Goal: Task Accomplishment & Management: Use online tool/utility

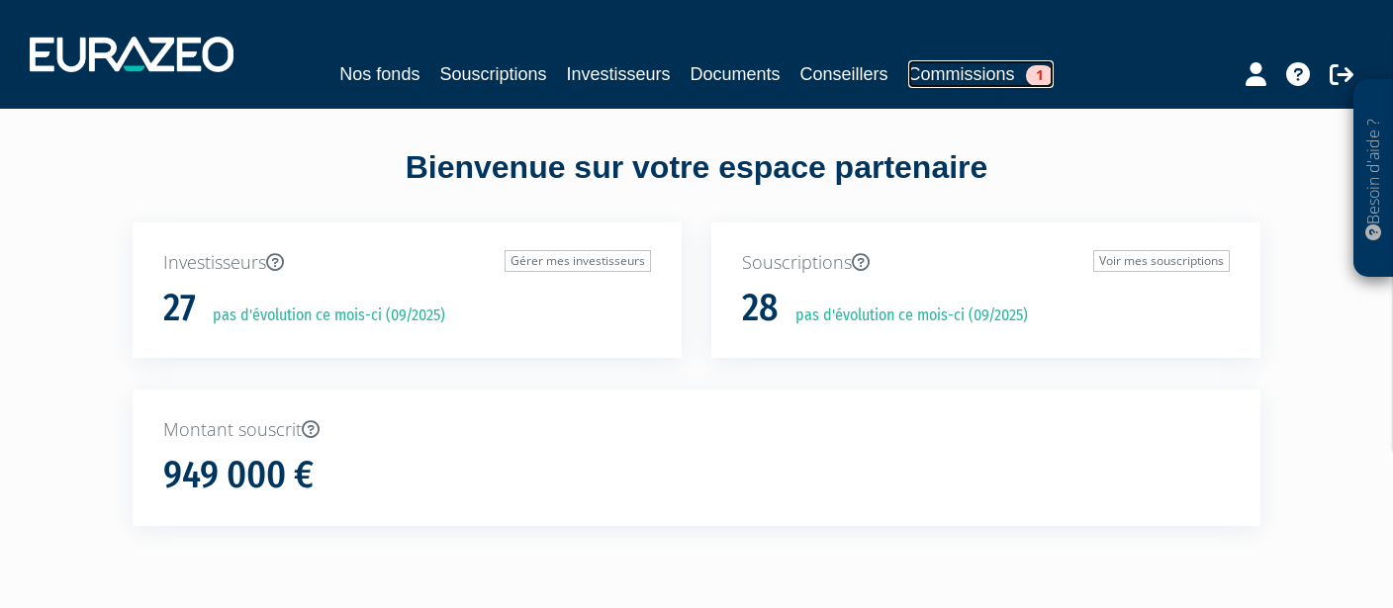
click at [1022, 78] on link "Commissions 1" at bounding box center [980, 74] width 145 height 28
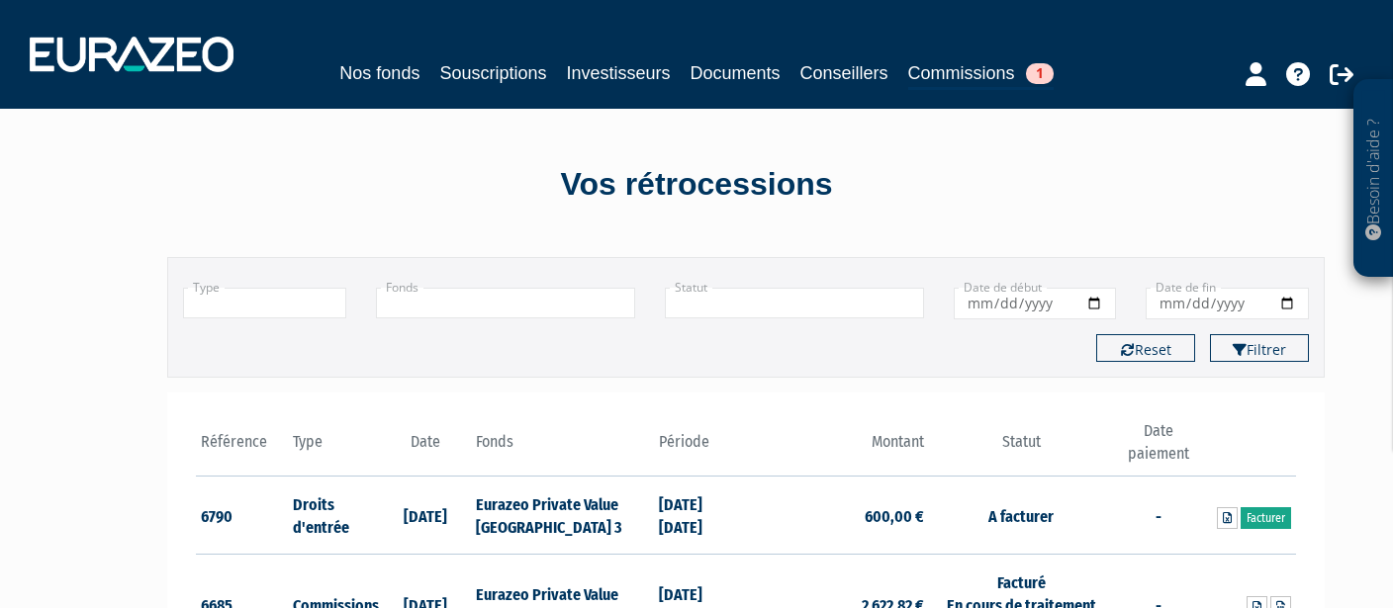
click at [1270, 517] on link "Facturer" at bounding box center [1266, 519] width 50 height 22
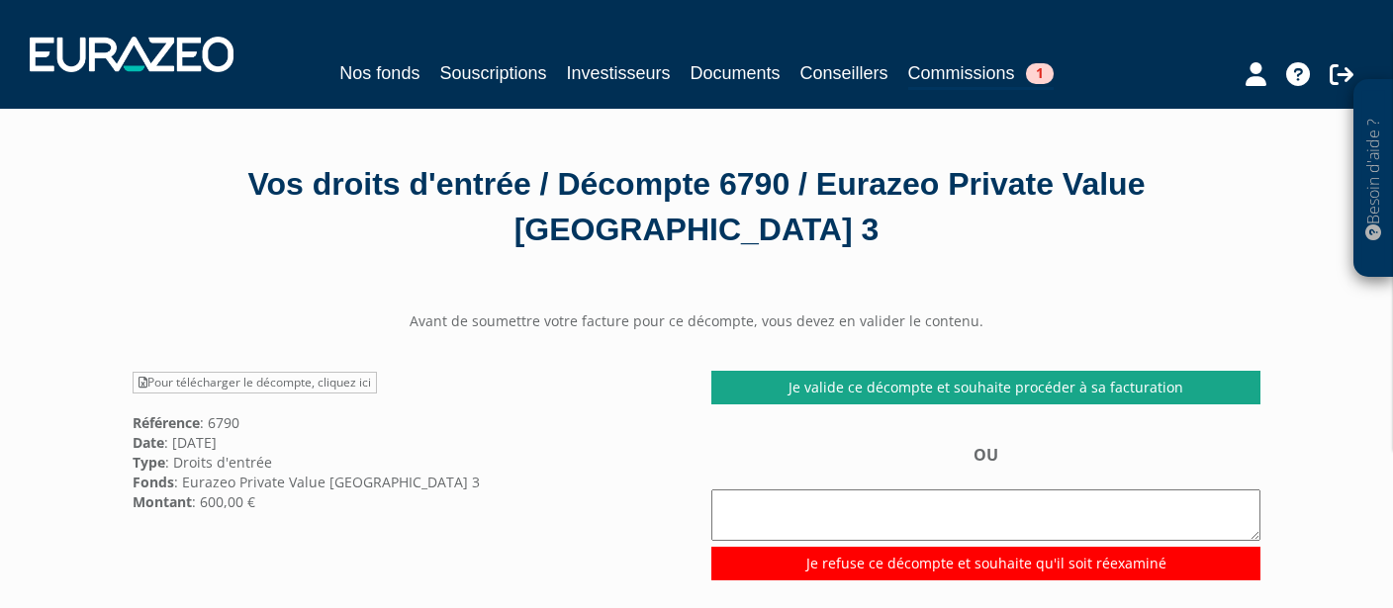
scroll to position [174, 0]
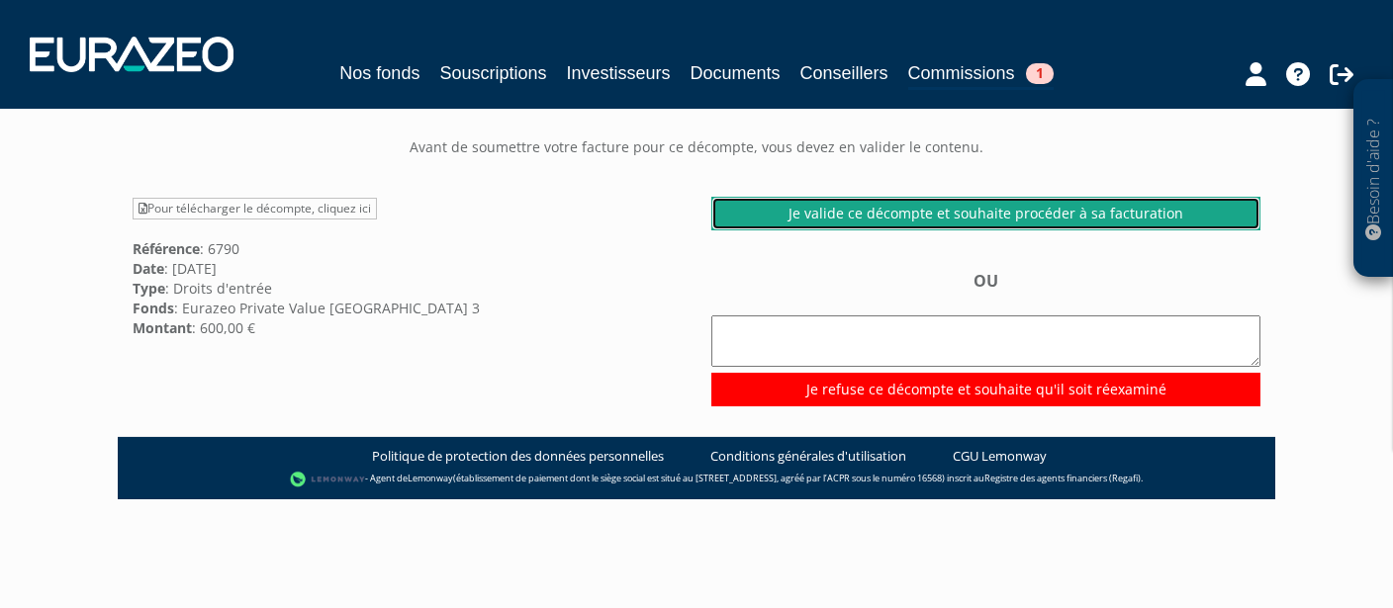
click at [966, 218] on link "Je valide ce décompte et souhaite procéder à sa facturation" at bounding box center [985, 214] width 549 height 34
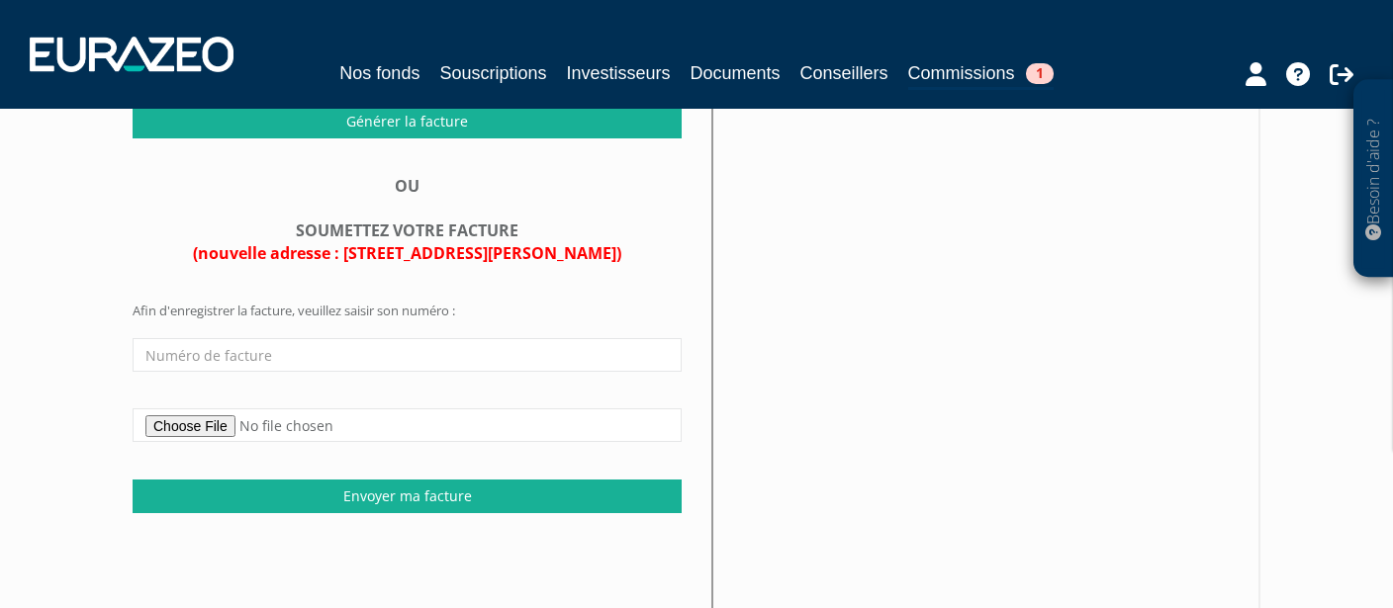
scroll to position [174, 0]
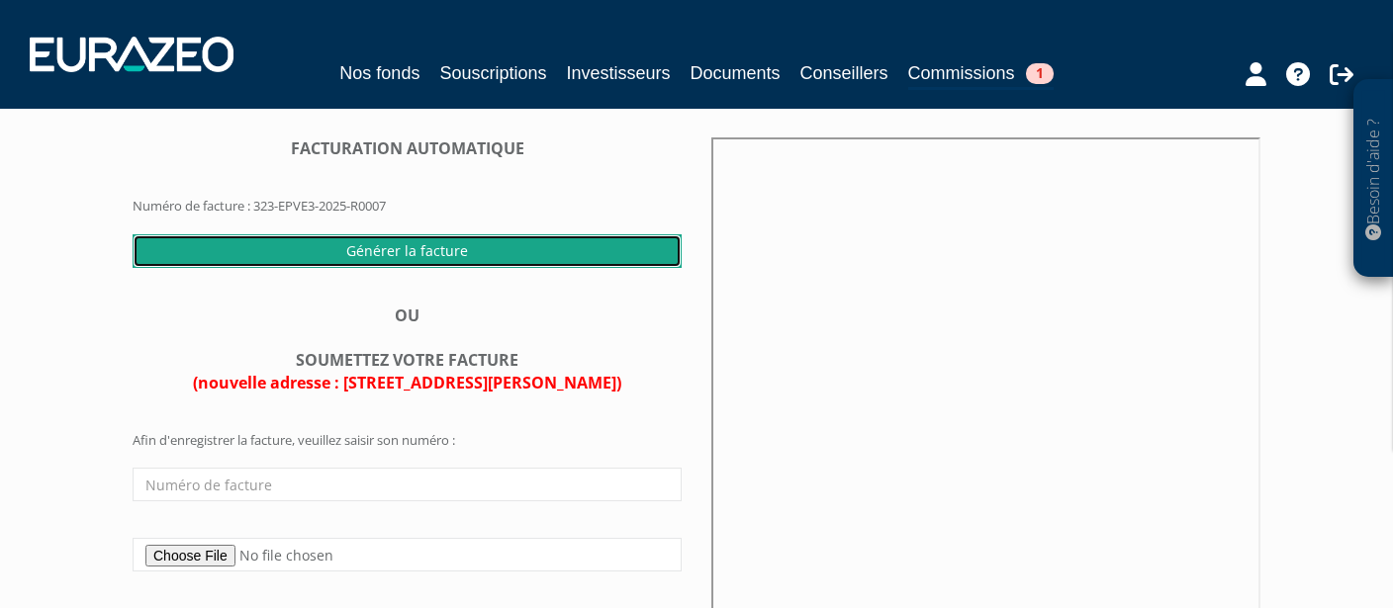
click at [469, 253] on input "Générer la facture" at bounding box center [407, 251] width 549 height 34
click at [540, 251] on input "Générer la facture" at bounding box center [407, 251] width 549 height 34
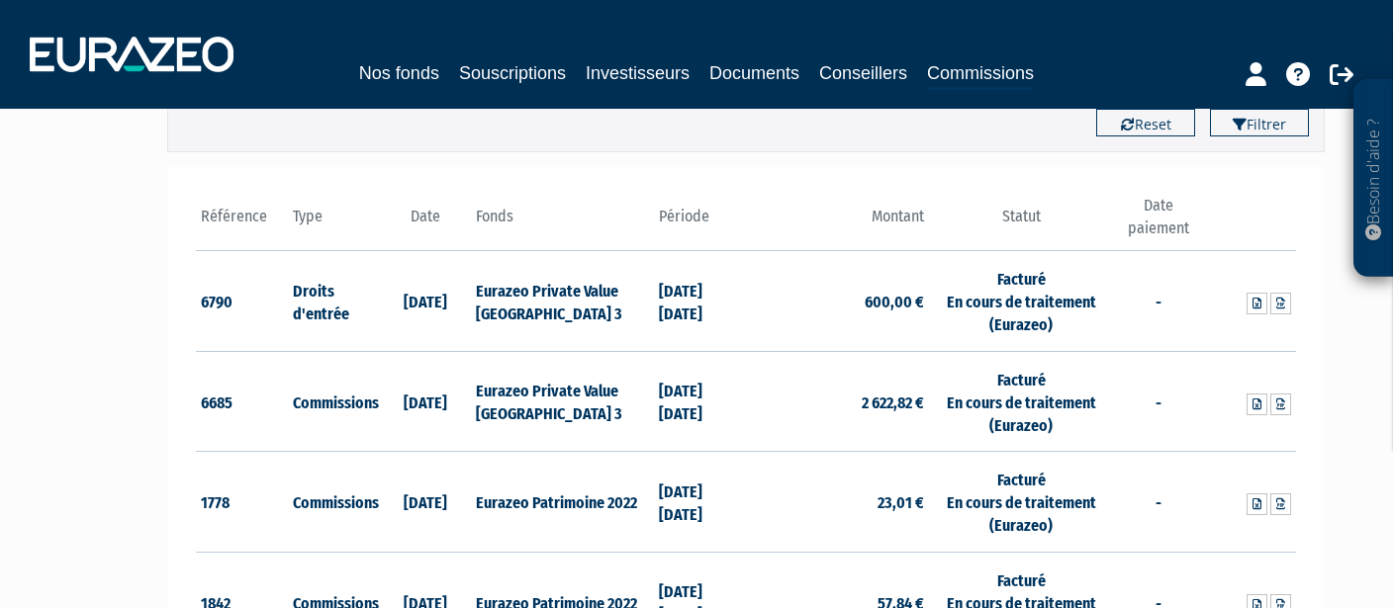
scroll to position [348, 0]
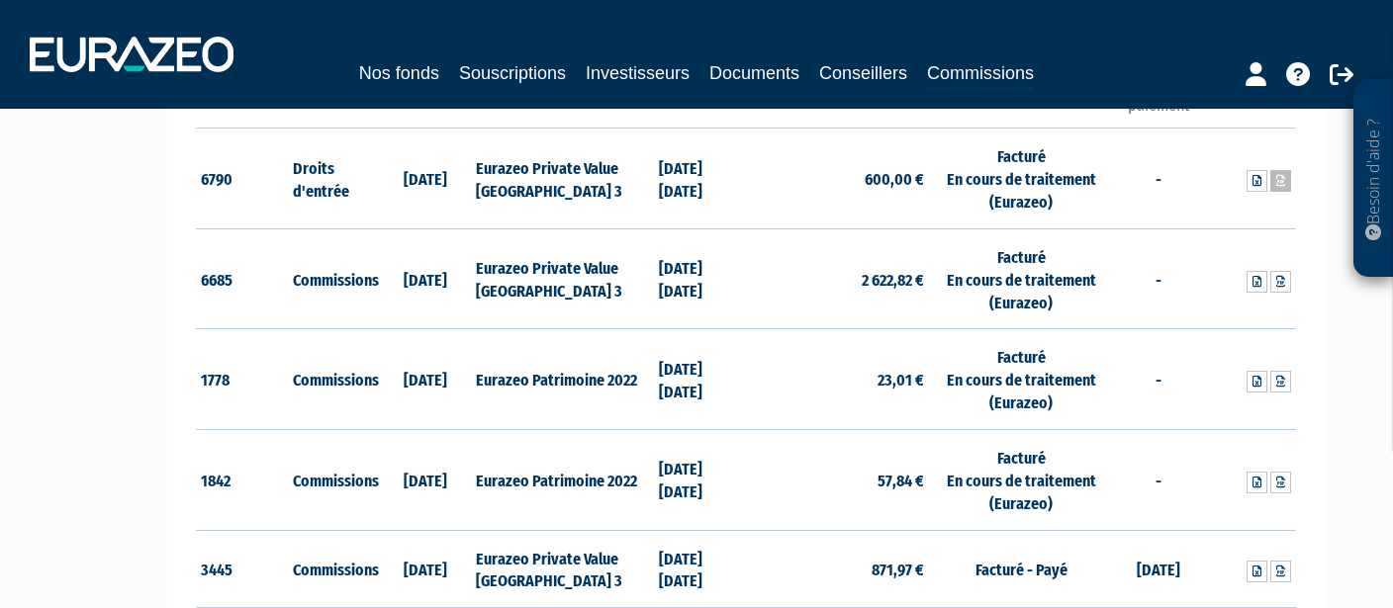
click at [1282, 177] on icon at bounding box center [1280, 181] width 9 height 12
click at [1266, 182] on link at bounding box center [1257, 181] width 21 height 22
